Goal: Transaction & Acquisition: Purchase product/service

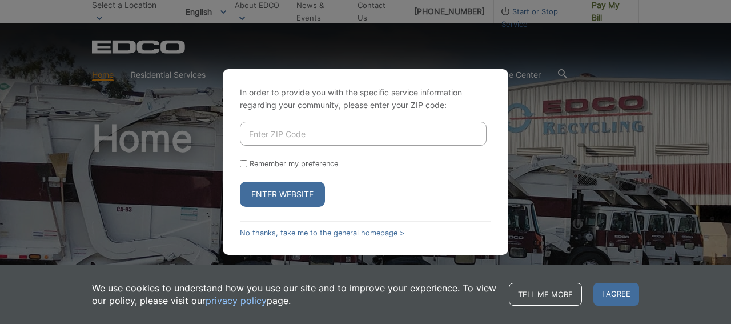
click at [347, 131] on input "Enter ZIP Code" at bounding box center [363, 134] width 247 height 24
type input "92078"
click at [240, 182] on button "Enter Website" at bounding box center [282, 194] width 85 height 25
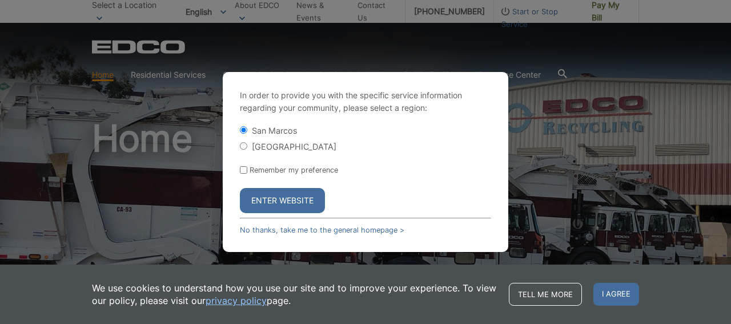
click at [294, 196] on button "Enter Website" at bounding box center [282, 200] width 85 height 25
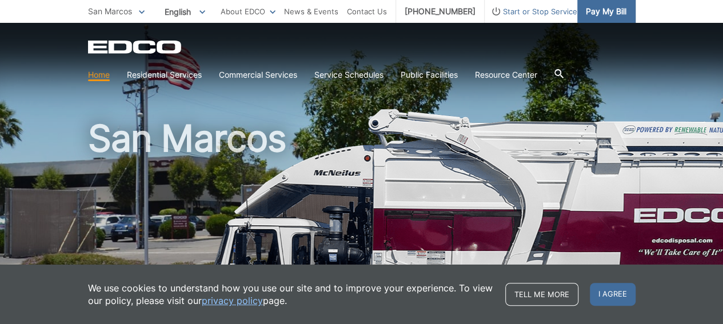
click at [611, 7] on span "Pay My Bill" at bounding box center [606, 11] width 41 height 13
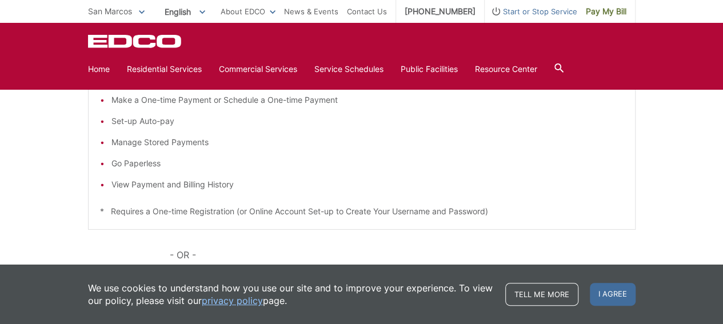
scroll to position [343, 0]
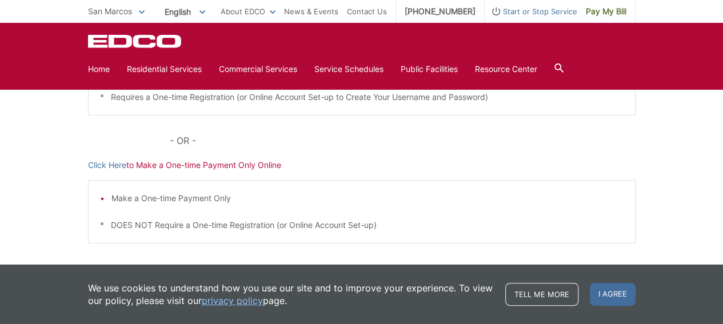
click at [158, 164] on p "Click Here to Make a One-time Payment Only Online" at bounding box center [361, 165] width 547 height 13
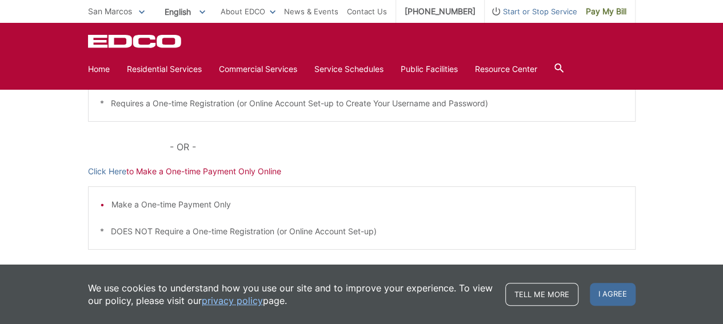
scroll to position [394, 0]
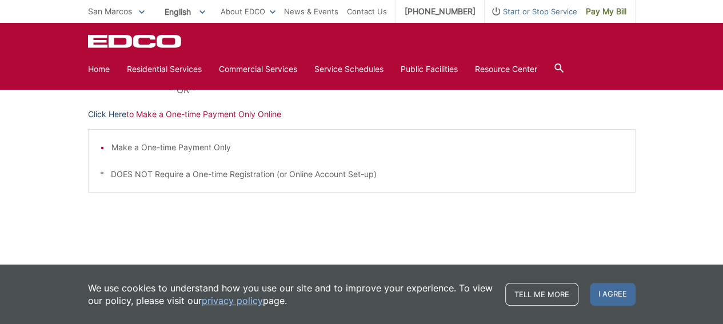
click at [117, 111] on link "Click Here" at bounding box center [107, 114] width 38 height 13
